Goal: Navigation & Orientation: Find specific page/section

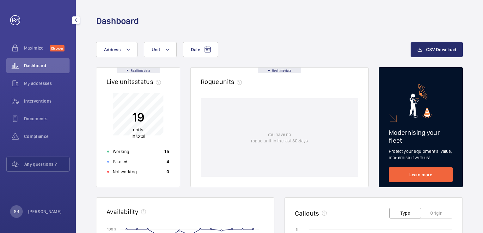
click at [41, 101] on span "Interventions" at bounding box center [46, 101] width 45 height 6
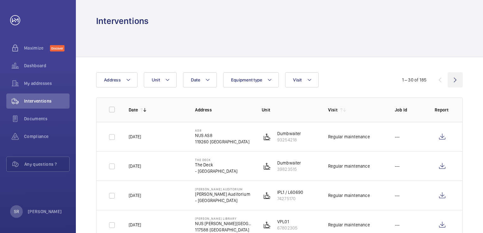
click at [455, 79] on wm-front-icon-button at bounding box center [454, 79] width 15 height 15
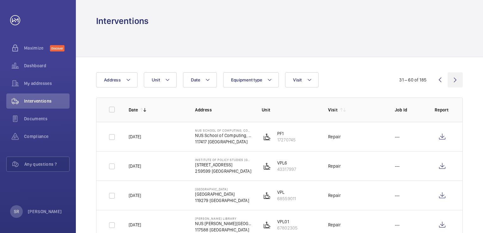
click at [455, 80] on wm-front-icon-button at bounding box center [454, 79] width 15 height 15
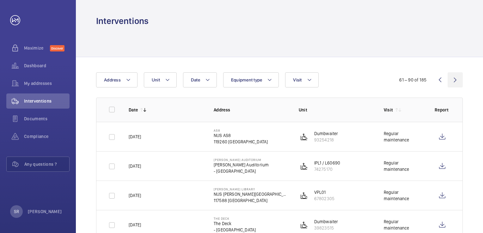
click at [452, 79] on wm-front-icon-button at bounding box center [454, 79] width 15 height 15
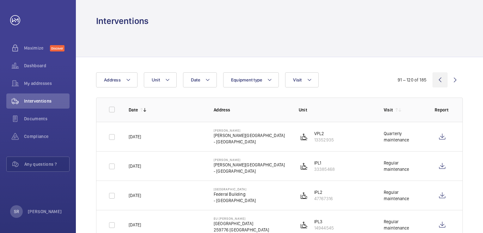
click at [437, 79] on wm-front-icon-button at bounding box center [439, 79] width 15 height 15
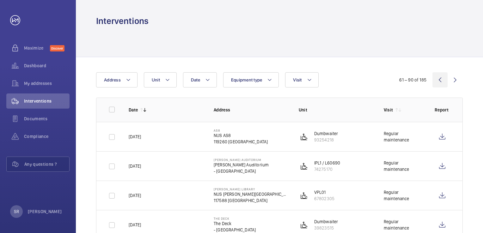
click at [437, 78] on wm-front-icon-button at bounding box center [439, 79] width 15 height 15
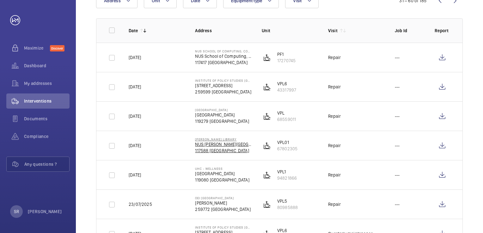
scroll to position [25, 0]
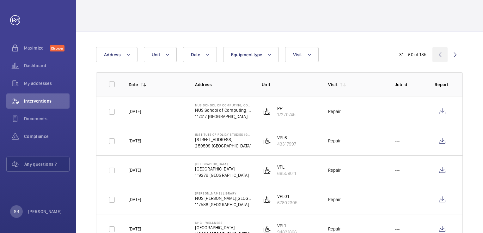
click at [438, 56] on wm-front-icon-button at bounding box center [439, 54] width 15 height 15
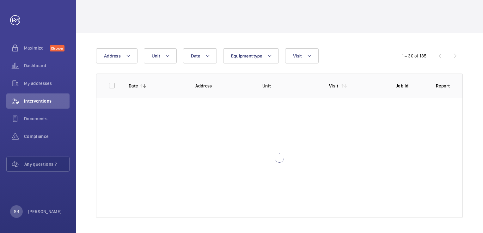
scroll to position [24, 0]
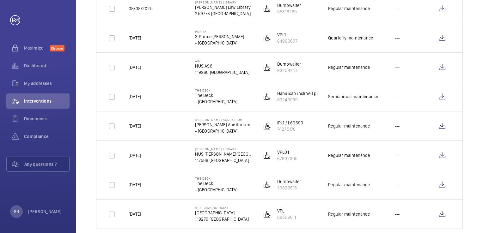
scroll to position [783, 0]
